Goal: Communication & Community: Answer question/provide support

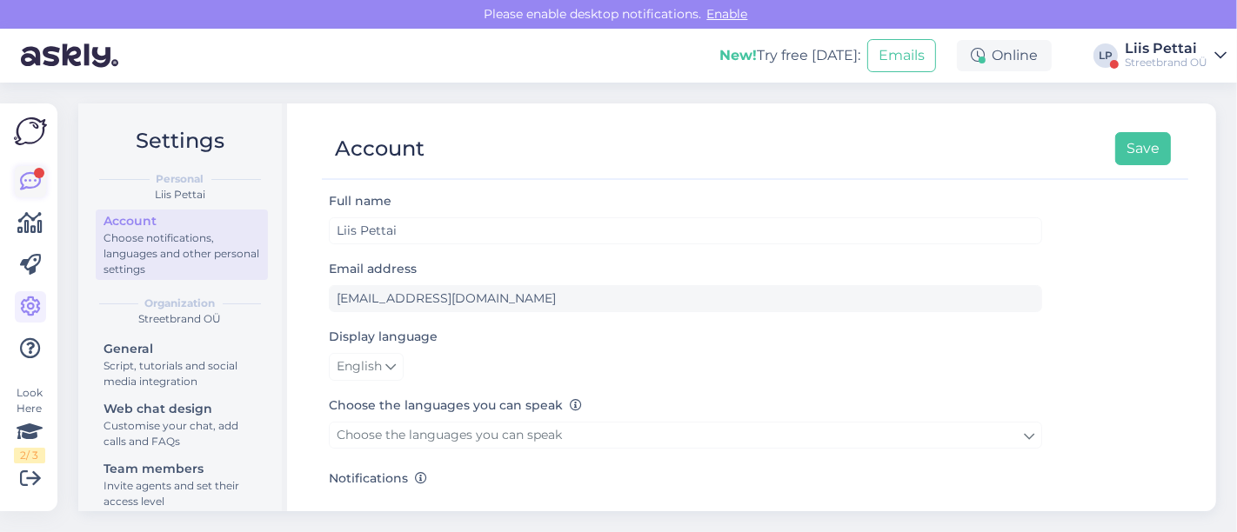
click at [39, 180] on icon at bounding box center [30, 181] width 21 height 21
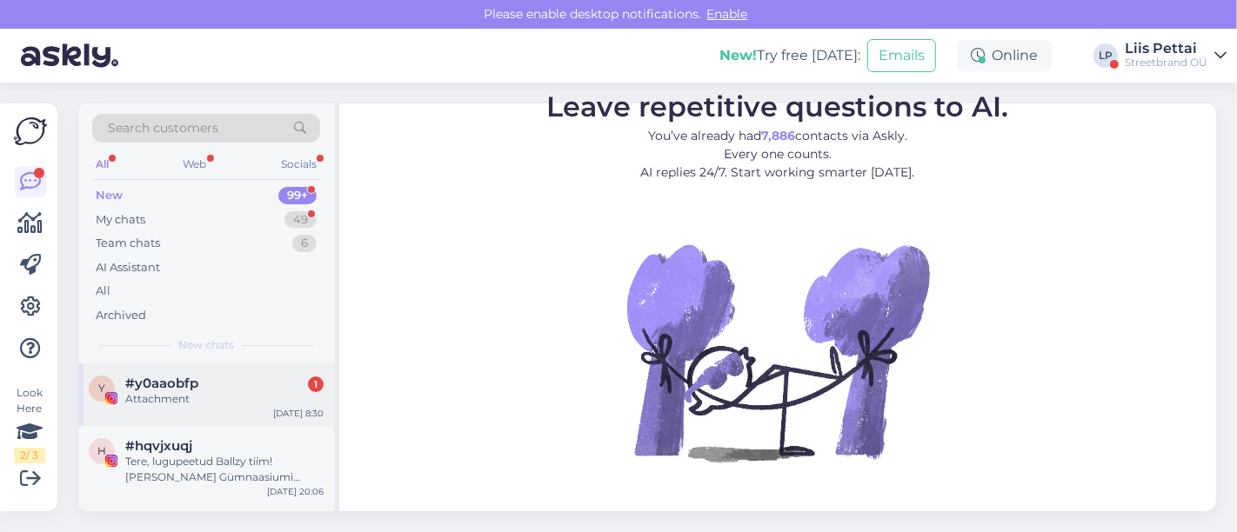
click at [166, 383] on span "#y0aaobfp" at bounding box center [161, 384] width 73 height 16
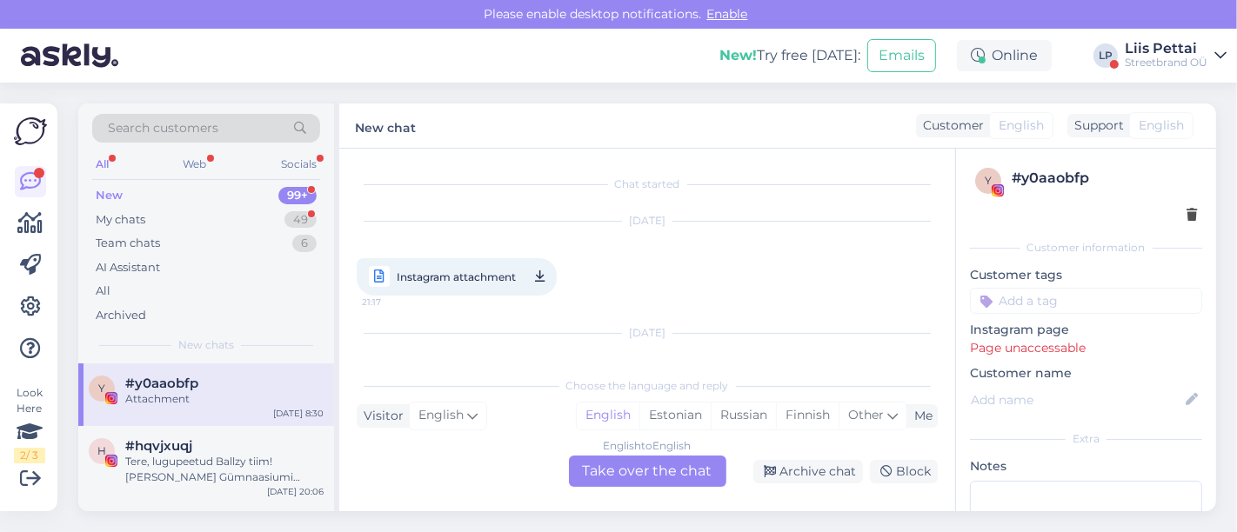
scroll to position [149, 0]
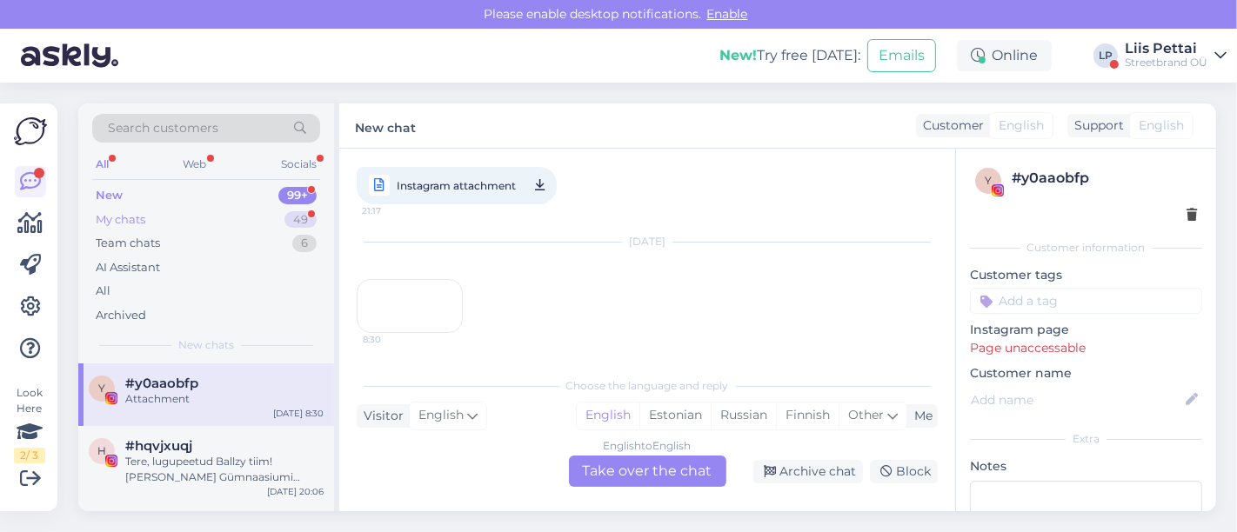
click at [174, 211] on div "My chats 49" at bounding box center [206, 220] width 228 height 24
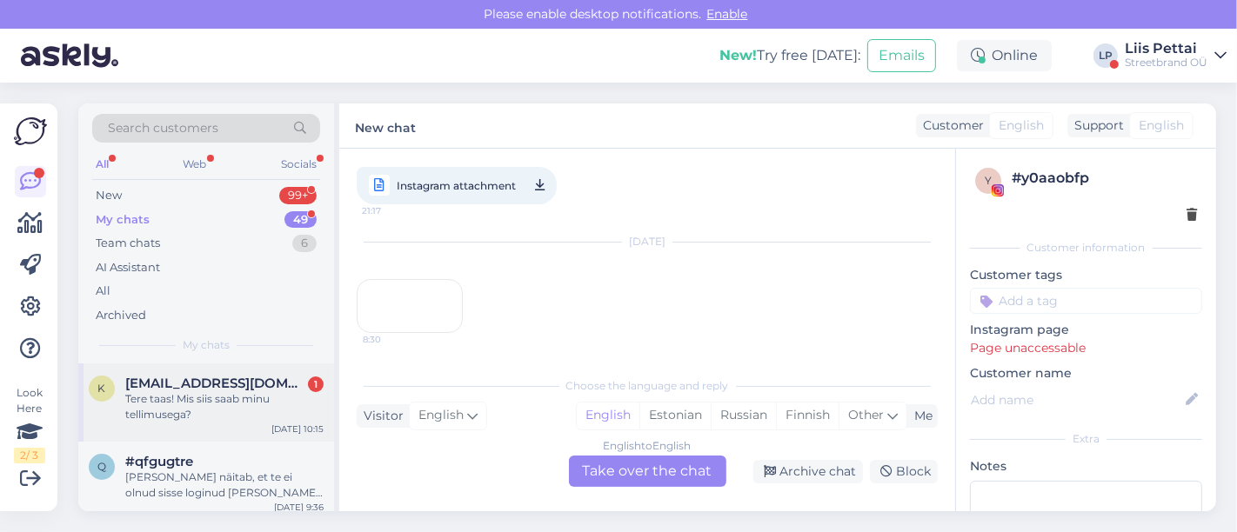
click at [191, 417] on div "Tere taas! Mis siis saab minu tellimusega?" at bounding box center [224, 406] width 198 height 31
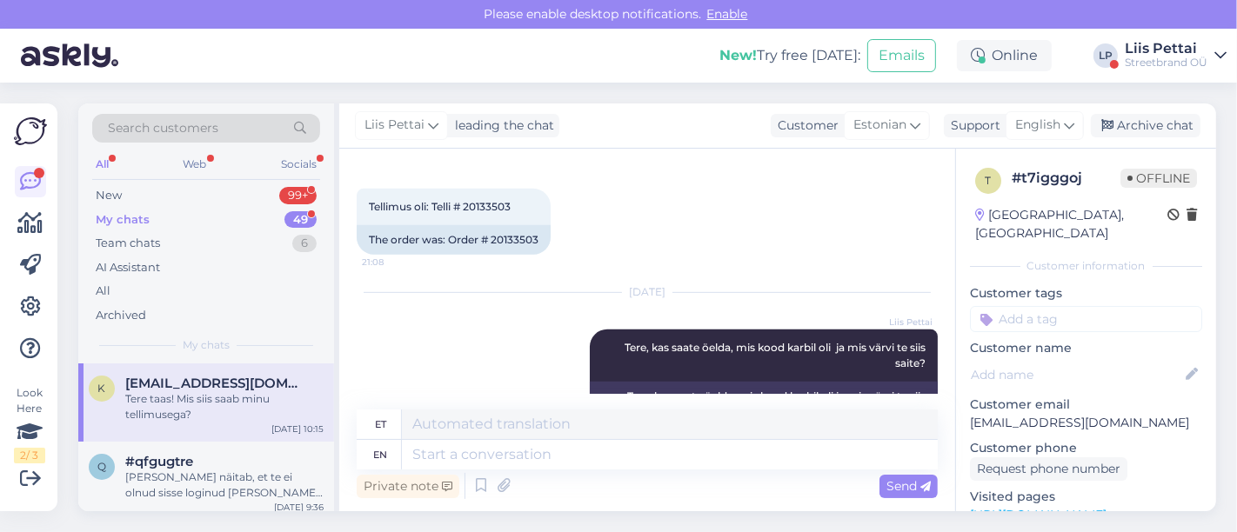
scroll to position [708, 0]
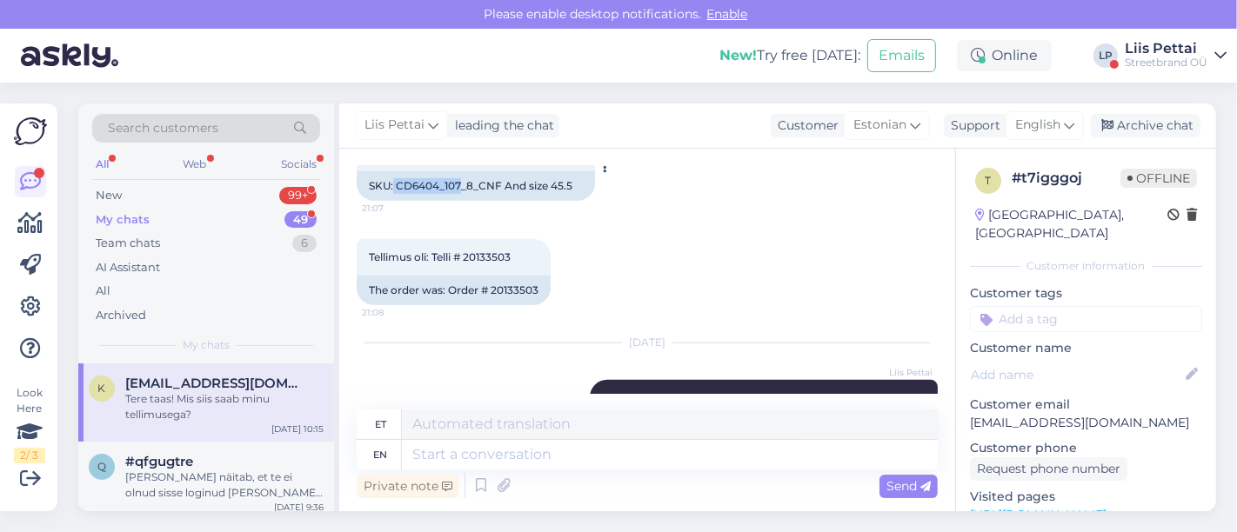
drag, startPoint x: 395, startPoint y: 184, endPoint x: 462, endPoint y: 195, distance: 67.8
click at [462, 195] on div "SKU: CD6404_107_8_CNF And size 45.5" at bounding box center [476, 186] width 238 height 30
copy div "CD6404_107"
click at [578, 451] on textarea at bounding box center [670, 455] width 536 height 30
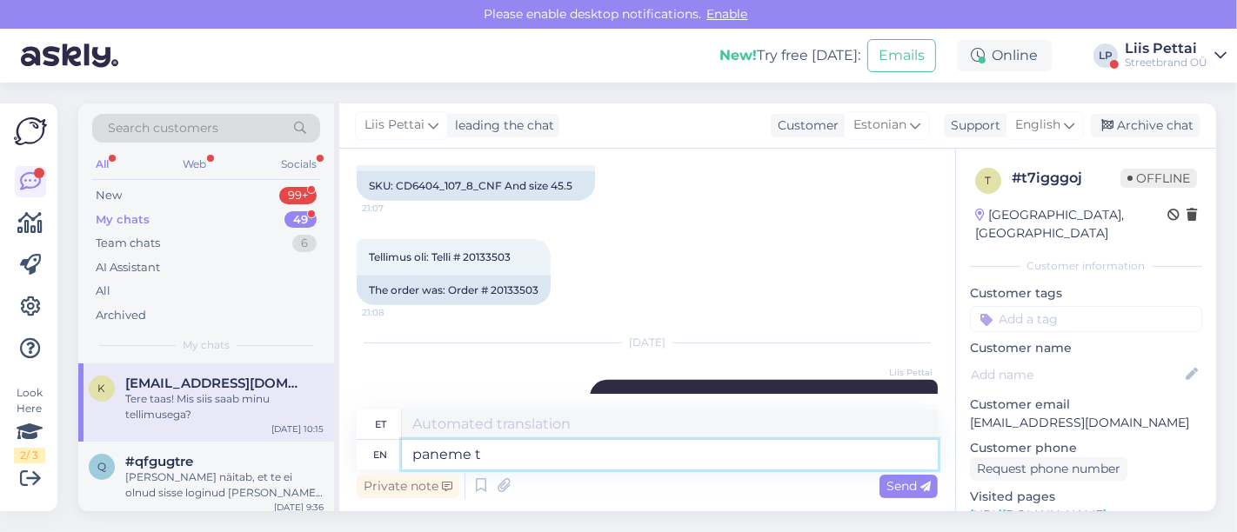
type textarea "paneme tä"
type textarea "paneme"
type textarea "paneme [PERSON_NAME] 1"
type textarea "paneme tänav"
type textarea "paneme [PERSON_NAME] 11,5 s"
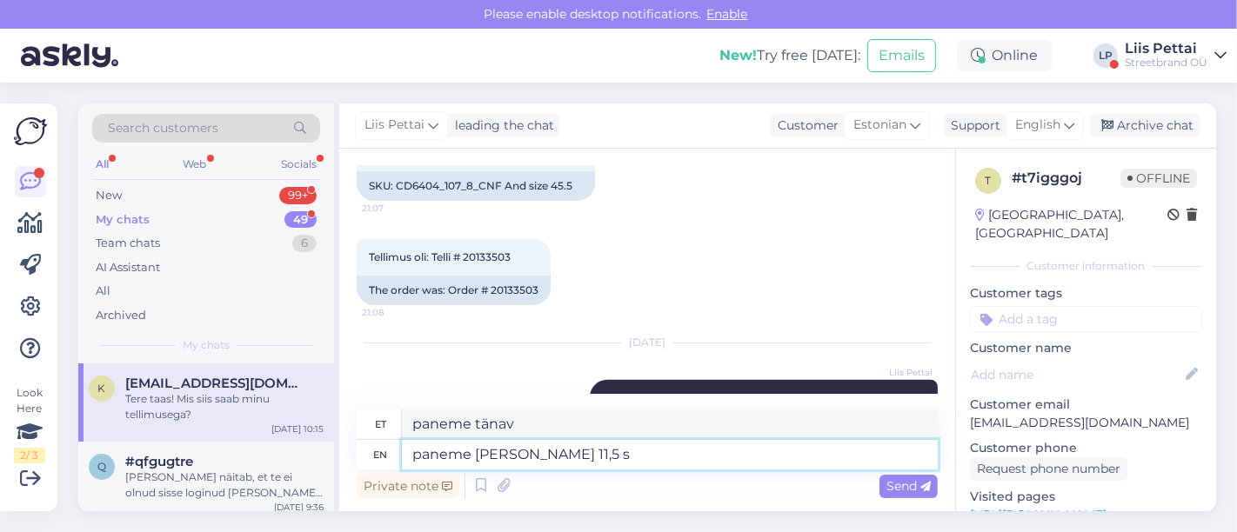
type textarea "[STREET_ADDRESS]"
type textarea "paneme [PERSON_NAME] 11,5 suuruse te"
type textarea "paneme [PERSON_NAME] 11,5 suurus"
type textarea "paneme [PERSON_NAME] 11,5 suuruse [PERSON_NAME]"
type textarea "[STREET_ADDRESS] tee"
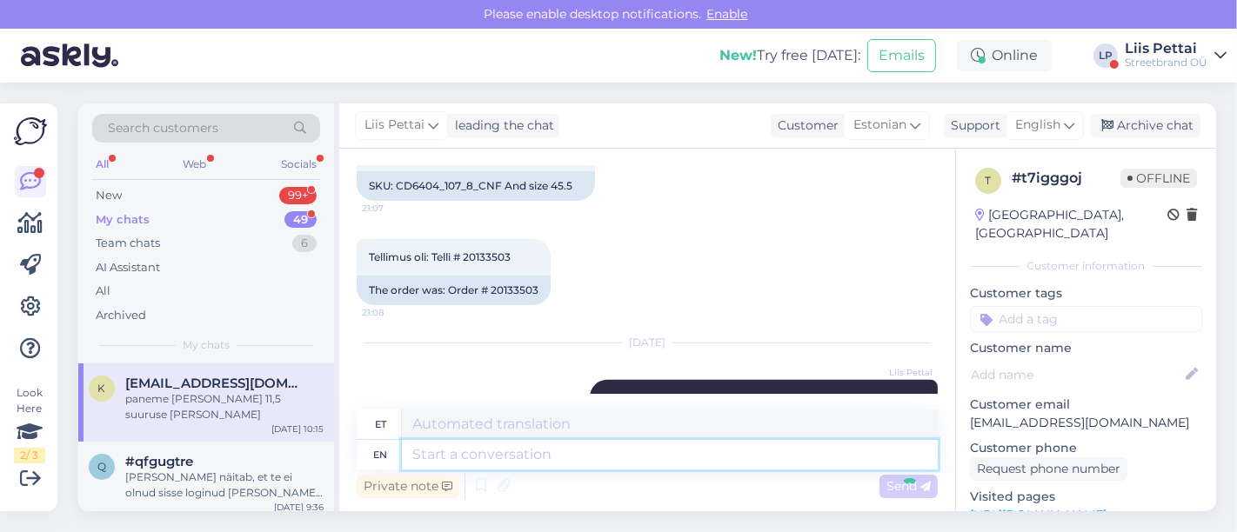
scroll to position [1795, 0]
